Goal: Task Accomplishment & Management: Complete application form

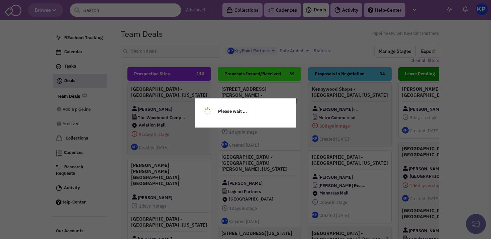
select select "1900"
select select
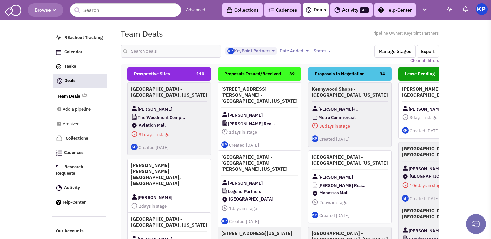
scroll to position [78, 0]
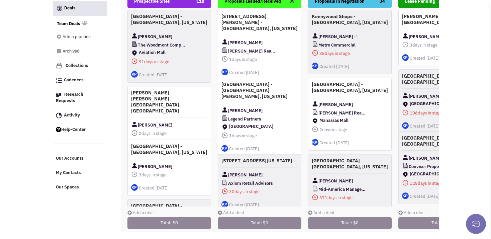
click at [133, 210] on icon at bounding box center [129, 212] width 5 height 4
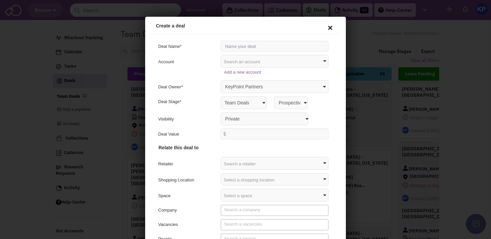
scroll to position [0, 0]
click at [228, 48] on input "text" at bounding box center [274, 45] width 108 height 11
type input "[STREET_ADDRESS] - [GEOGRAPHIC_DATA], [US_STATE]"
select select "false"
click option "Anyone with access to this pipeline" at bounding box center [145, 17] width 0 height 0
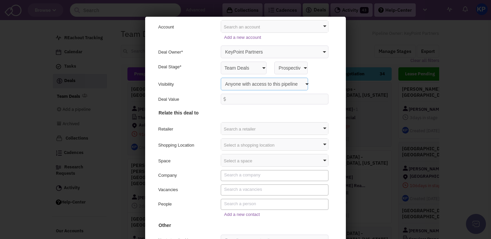
scroll to position [11, 0]
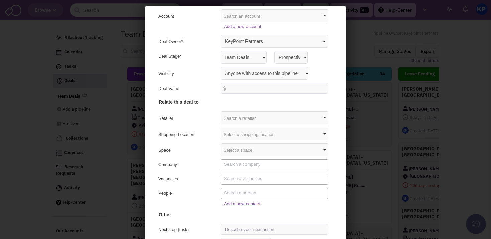
click at [226, 203] on link "Add a new contact" at bounding box center [241, 202] width 36 height 5
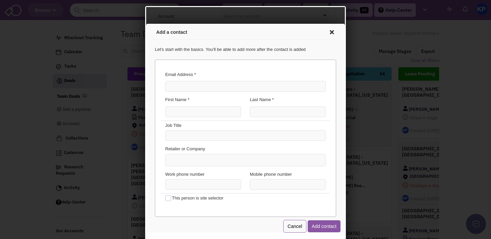
scroll to position [0, 0]
click at [195, 85] on input "Email Address *" at bounding box center [244, 85] width 160 height 11
paste input "[PERSON_NAME][EMAIL_ADDRESS][PERSON_NAME][DOMAIN_NAME]"
type input "[PERSON_NAME][EMAIL_ADDRESS][PERSON_NAME][DOMAIN_NAME]"
click at [185, 110] on input "First Name *" at bounding box center [202, 110] width 76 height 11
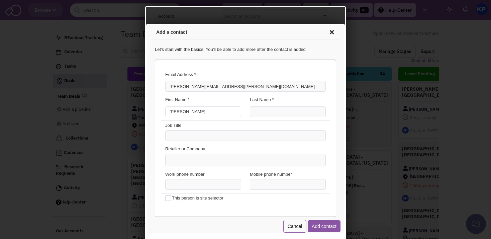
type input "[PERSON_NAME]"
click at [256, 111] on input "Last Name *" at bounding box center [287, 110] width 76 height 11
type input "[PERSON_NAME]"
type input "(___) ___-____"
click at [183, 184] on input "(___) ___-____" at bounding box center [202, 183] width 76 height 11
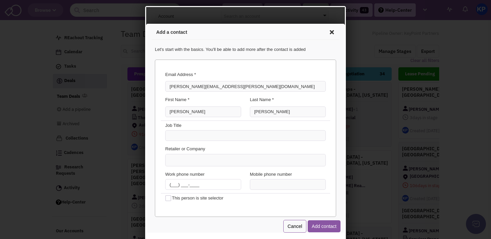
paste input "303) 888-5324"
type input "[PHONE_NUMBER]"
click at [310, 224] on button "Add contact" at bounding box center [322, 225] width 33 height 12
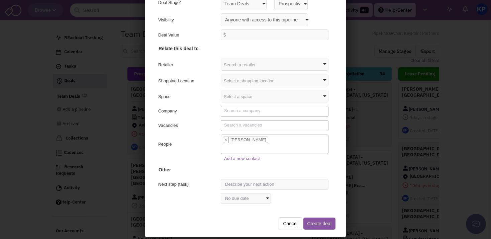
scroll to position [57, 0]
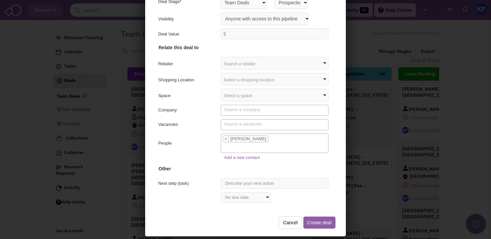
click at [309, 222] on button "Create deal" at bounding box center [318, 221] width 32 height 12
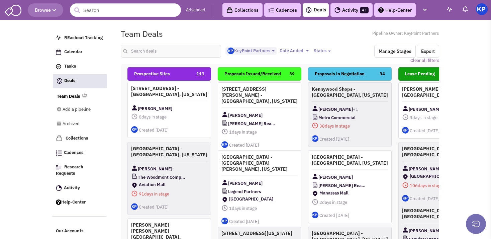
click at [179, 99] on div "[STREET_ADDRESS] - [GEOGRAPHIC_DATA], [US_STATE] [PERSON_NAME] 0 days in stage …" at bounding box center [169, 110] width 84 height 56
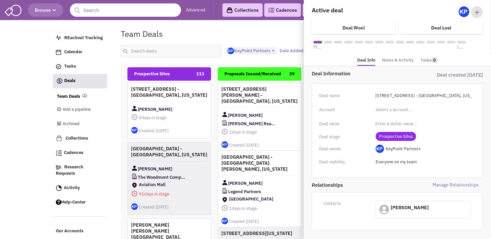
click at [382, 59] on link "Notes & Activity" at bounding box center [398, 60] width 32 height 10
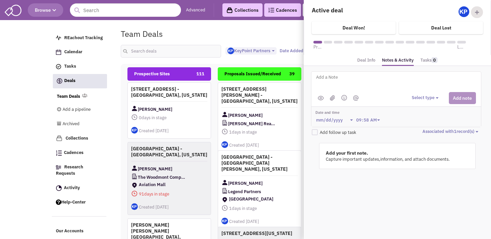
click at [347, 80] on textarea at bounding box center [397, 82] width 165 height 18
type textarea "[DATE]- ISP sent to client for review."
click at [426, 95] on button "Select type" at bounding box center [425, 98] width 29 height 6
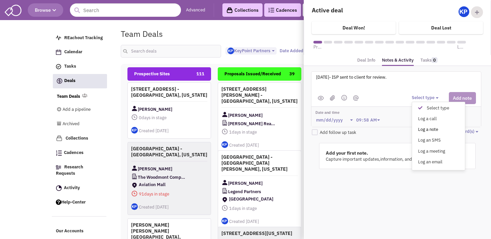
click at [425, 127] on div "Log a note" at bounding box center [421, 129] width 16 height 6
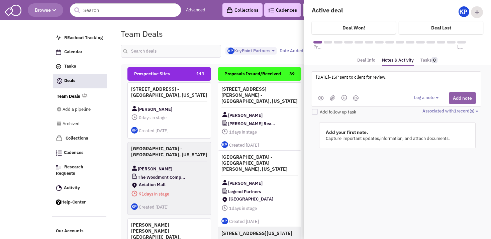
click at [455, 97] on button "Add note" at bounding box center [461, 98] width 27 height 12
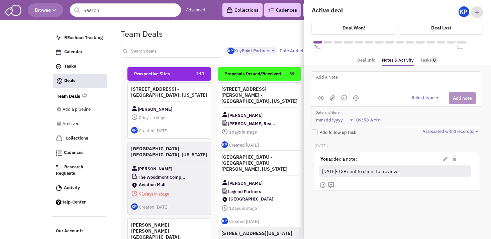
click at [167, 52] on input "text" at bounding box center [171, 51] width 100 height 13
type input "concord"
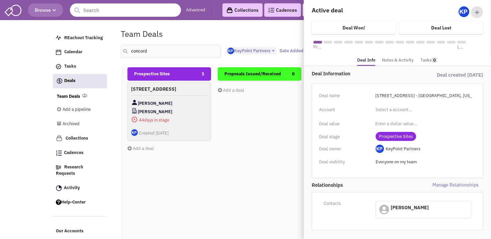
click at [181, 31] on div "Team Deals Pipeline Owner: KeyPoint Partners" at bounding box center [279, 33] width 327 height 15
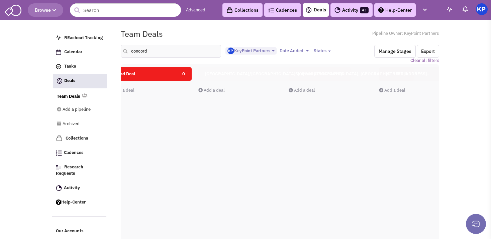
scroll to position [0, 472]
click at [350, 9] on link "Activity 43" at bounding box center [351, 9] width 42 height 13
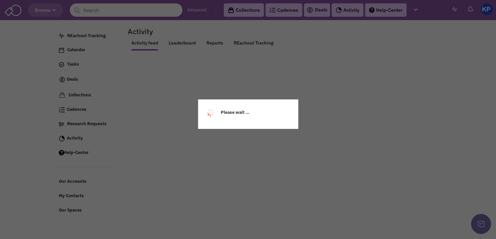
select select
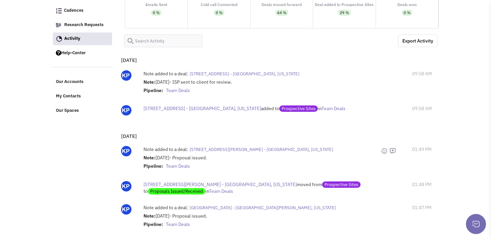
scroll to position [98, 0]
